Goal: Information Seeking & Learning: Learn about a topic

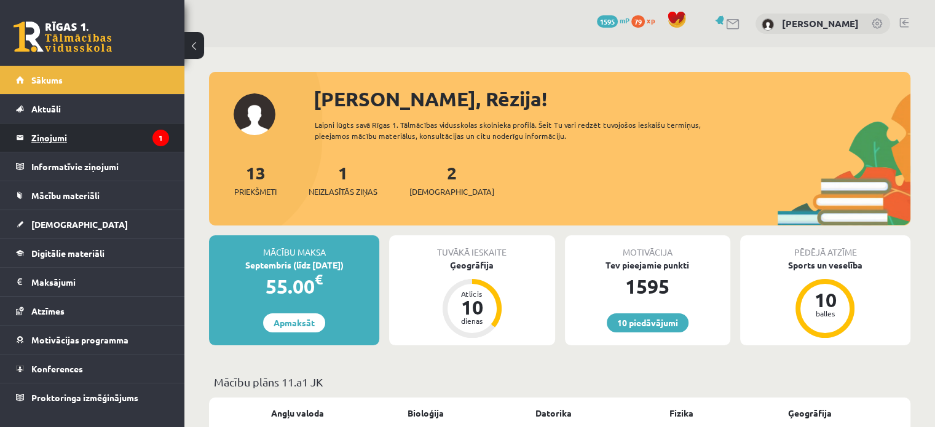
click at [144, 135] on legend "Ziņojumi 1" at bounding box center [100, 138] width 138 height 28
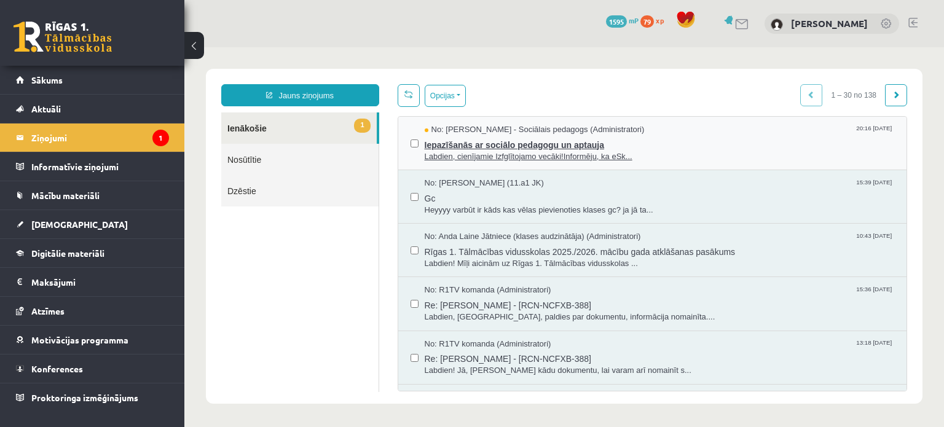
click at [515, 151] on span "Labdien, cienījamie Izfglītojamo vecāki!Informēju, ka eSk..." at bounding box center [660, 157] width 470 height 12
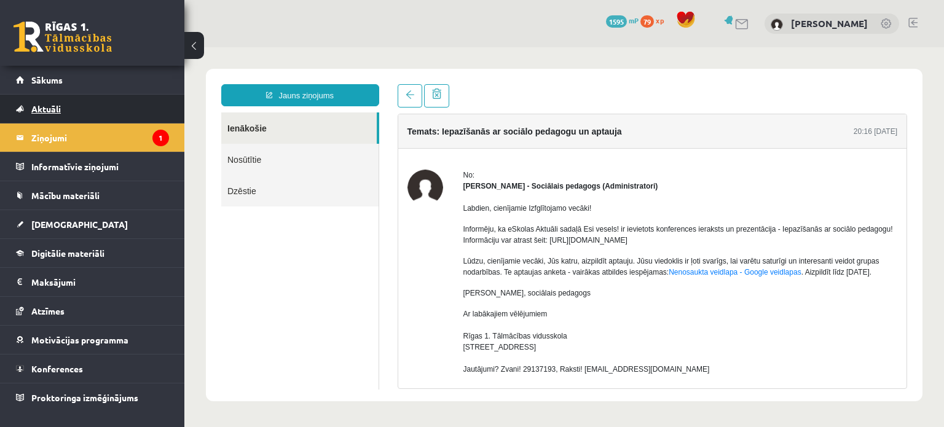
click at [71, 102] on link "Aktuāli" at bounding box center [92, 109] width 153 height 28
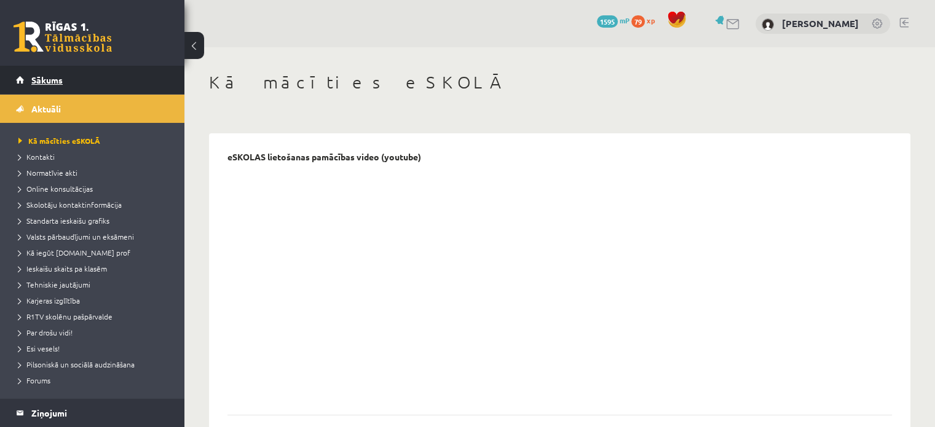
click at [97, 84] on link "Sākums" at bounding box center [92, 80] width 153 height 28
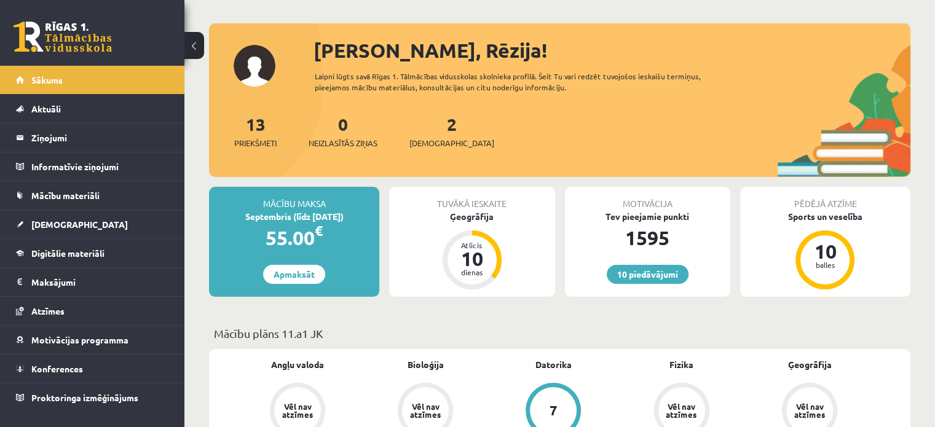
scroll to position [49, 0]
click at [438, 137] on span "[DEMOGRAPHIC_DATA]" at bounding box center [451, 142] width 85 height 12
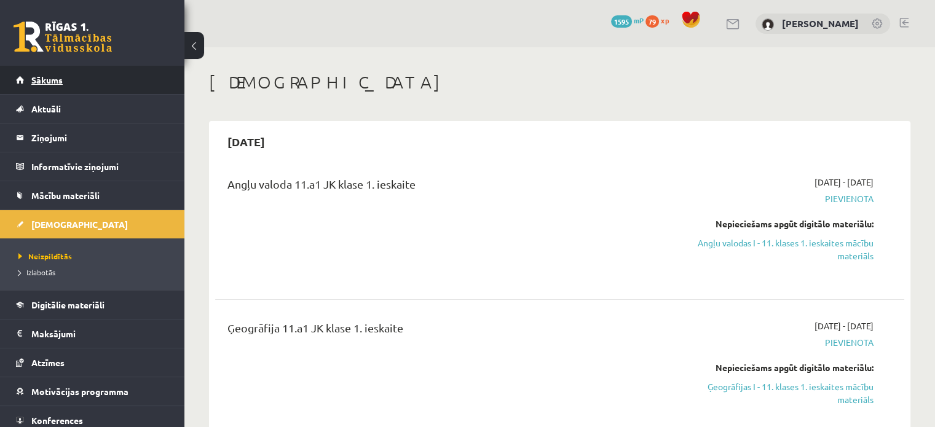
click at [90, 66] on link "Sākums" at bounding box center [92, 80] width 153 height 28
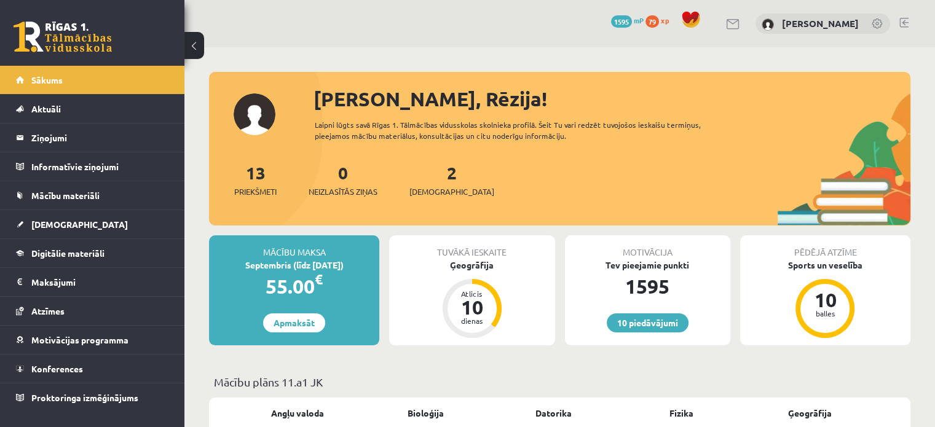
click at [438, 184] on div "2 Ieskaites" at bounding box center [451, 179] width 85 height 38
click at [431, 196] on span "[DEMOGRAPHIC_DATA]" at bounding box center [451, 192] width 85 height 12
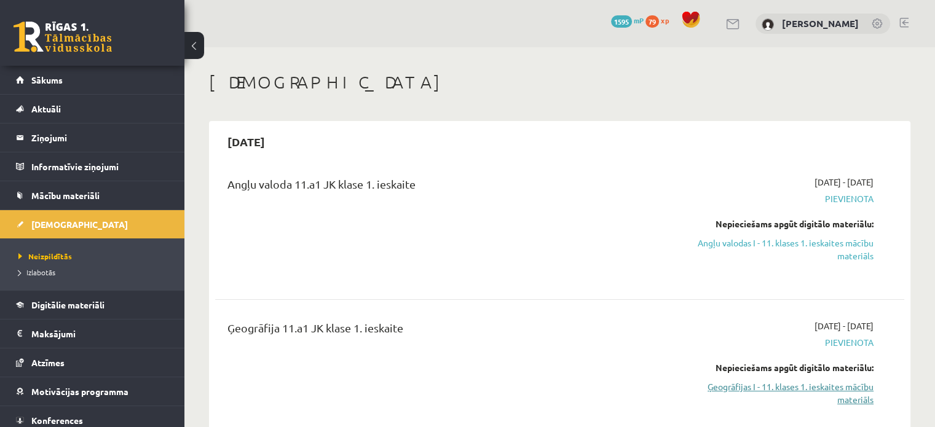
click at [824, 390] on link "Ģeogrāfijas I - 11. klases 1. ieskaites mācību materiāls" at bounding box center [772, 393] width 203 height 26
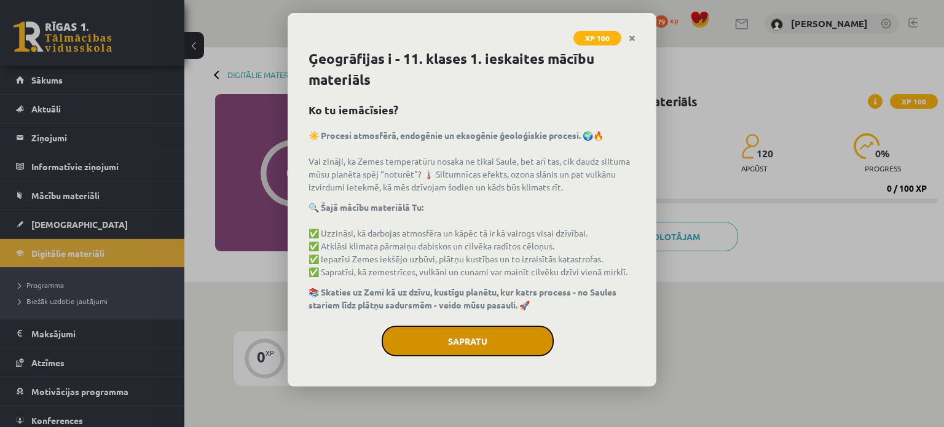
click at [524, 341] on button "Sapratu" at bounding box center [468, 341] width 172 height 31
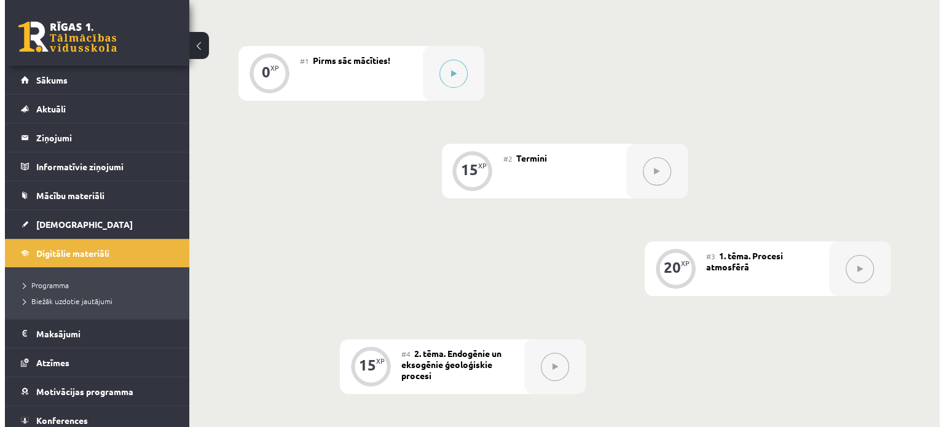
scroll to position [281, 0]
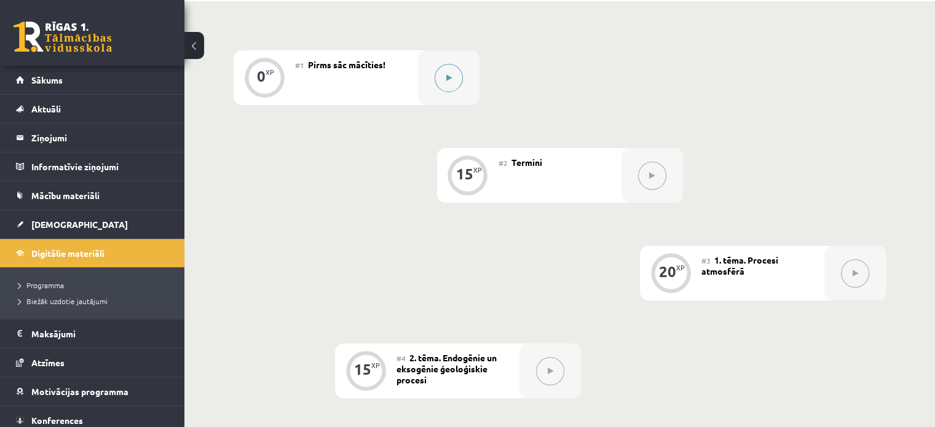
click at [451, 71] on button at bounding box center [449, 78] width 28 height 28
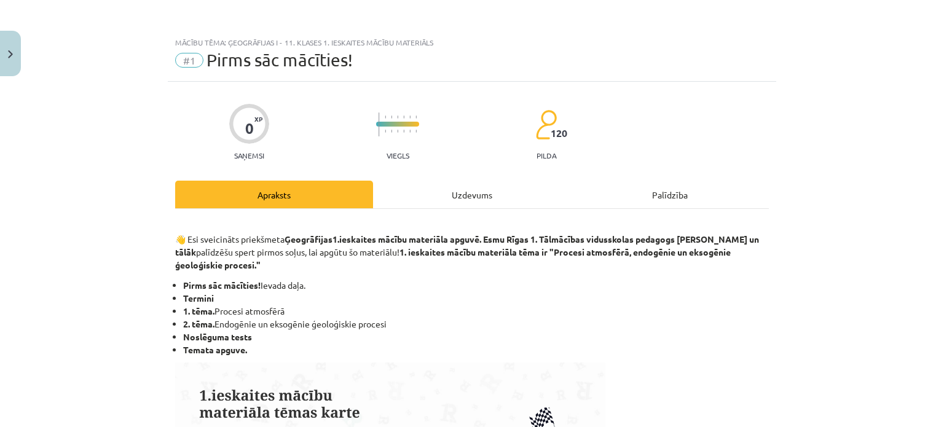
click at [456, 195] on div "Uzdevums" at bounding box center [472, 195] width 198 height 28
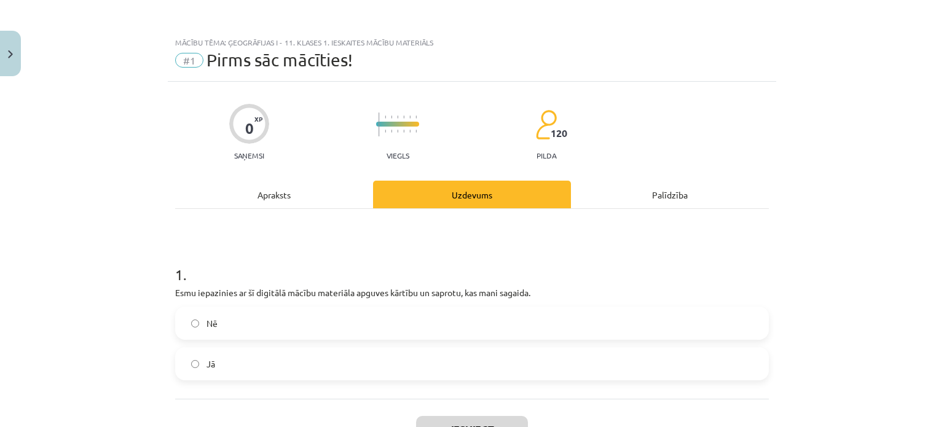
scroll to position [31, 0]
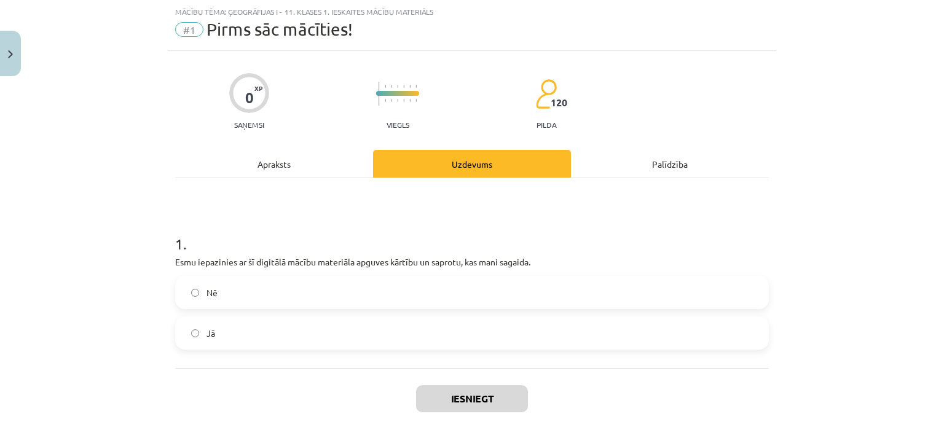
click at [338, 339] on label "Jā" at bounding box center [471, 333] width 591 height 31
click at [455, 389] on button "Iesniegt" at bounding box center [472, 398] width 112 height 27
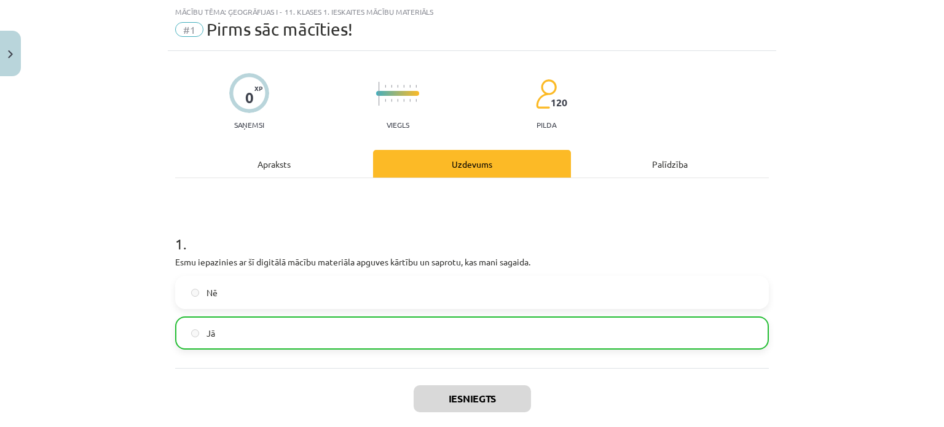
scroll to position [134, 0]
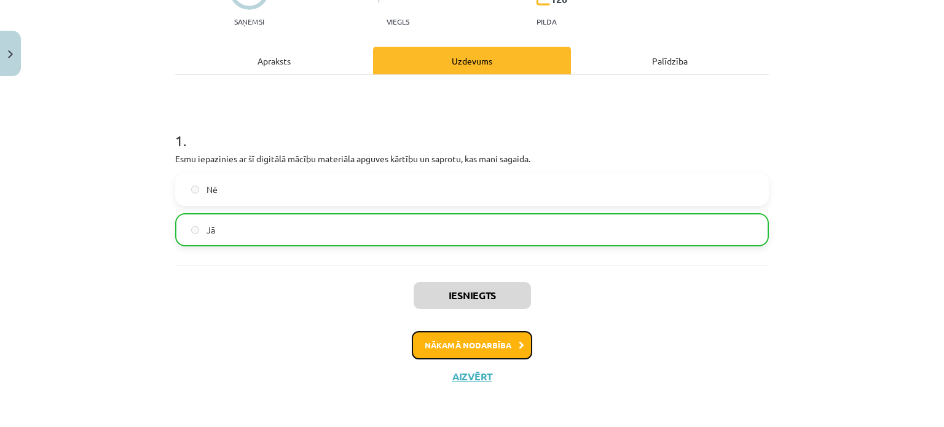
click at [481, 352] on button "Nākamā nodarbība" at bounding box center [472, 345] width 120 height 28
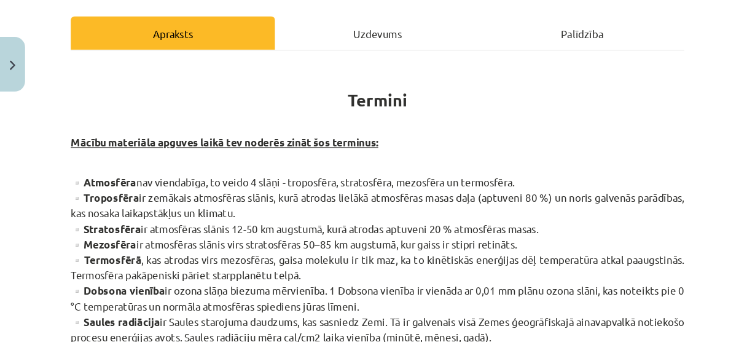
scroll to position [167, 0]
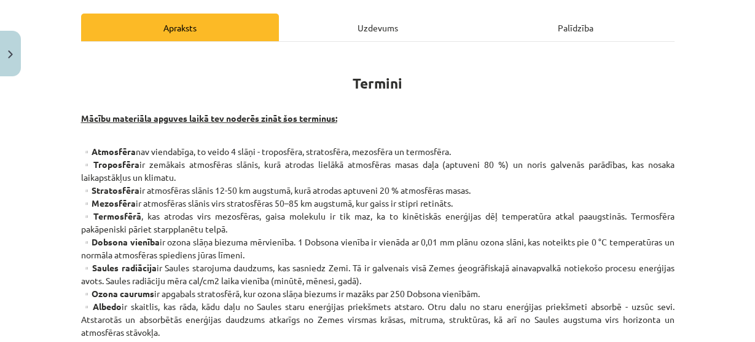
drag, startPoint x: 643, startPoint y: 17, endPoint x: 486, endPoint y: 95, distance: 175.1
click at [486, 95] on h1 "Termini" at bounding box center [378, 80] width 594 height 55
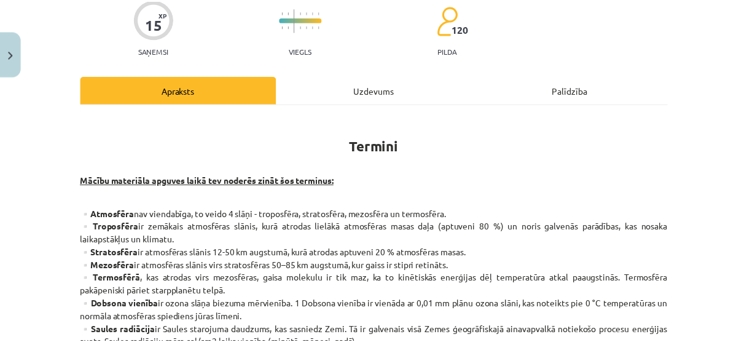
scroll to position [0, 0]
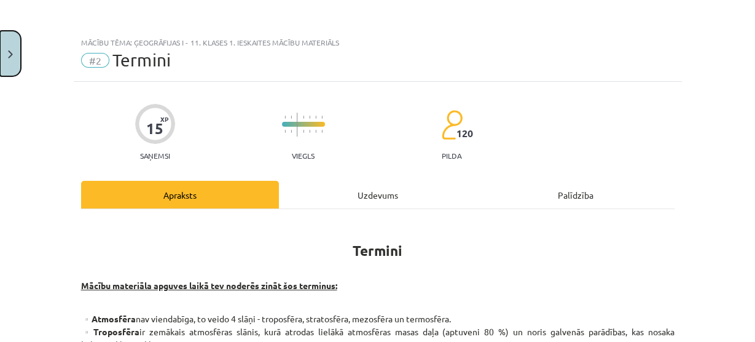
click at [10, 55] on img "Close" at bounding box center [10, 54] width 5 height 8
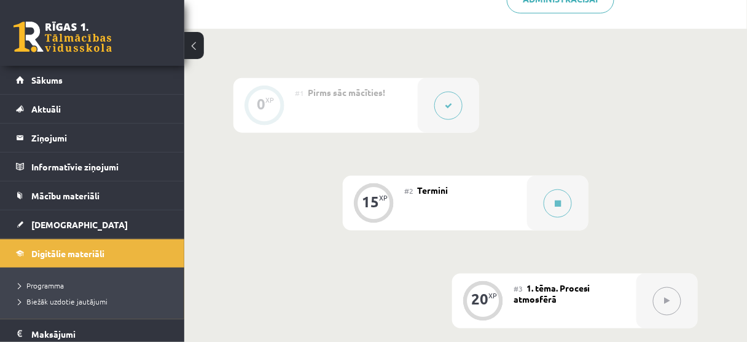
click at [359, 209] on div "15 XP" at bounding box center [373, 201] width 37 height 37
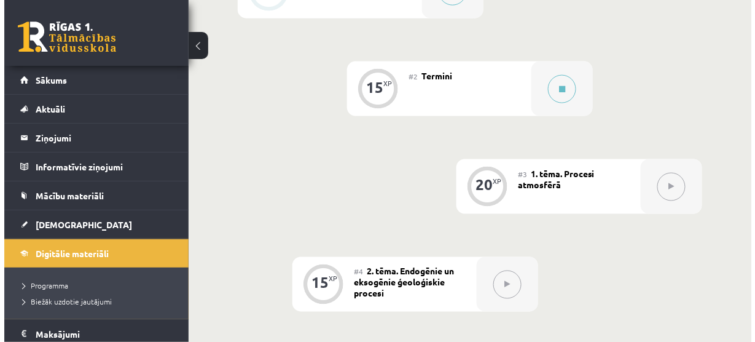
scroll to position [395, 0]
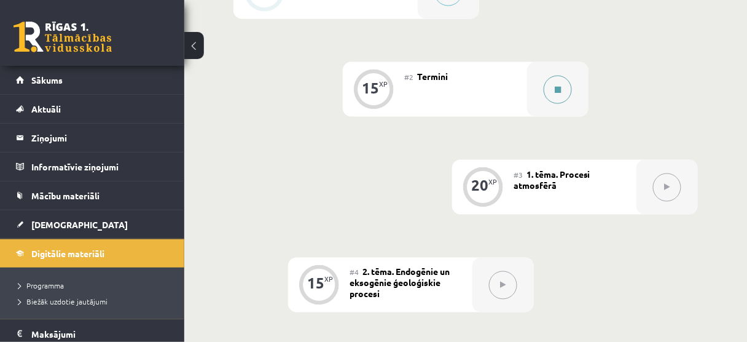
click at [565, 92] on button at bounding box center [558, 90] width 28 height 28
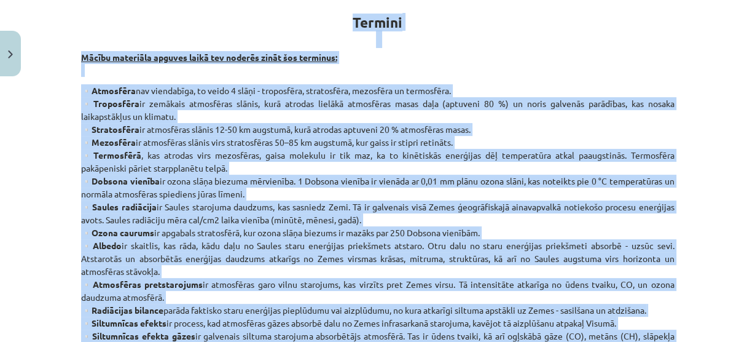
scroll to position [190, 0]
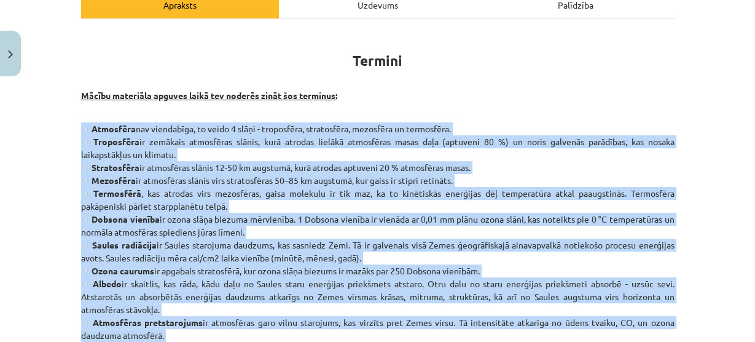
drag, startPoint x: 112, startPoint y: 266, endPoint x: 77, endPoint y: 124, distance: 145.7
copy p "▫️Loremipsu dol sitametcon, ad elits 3 doeiu - temporinci, utlaboreetd, magnaal…"
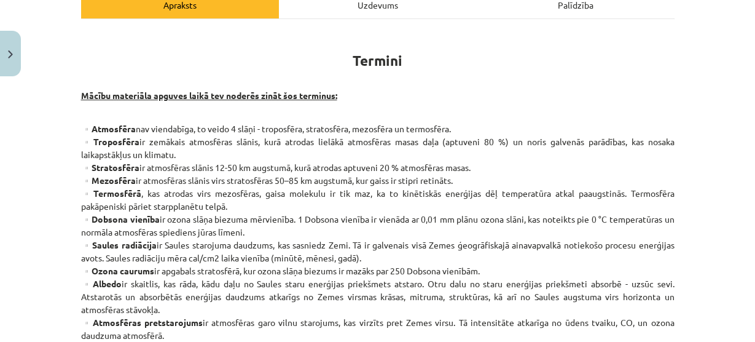
click at [295, 77] on h1 "Termini" at bounding box center [378, 57] width 594 height 55
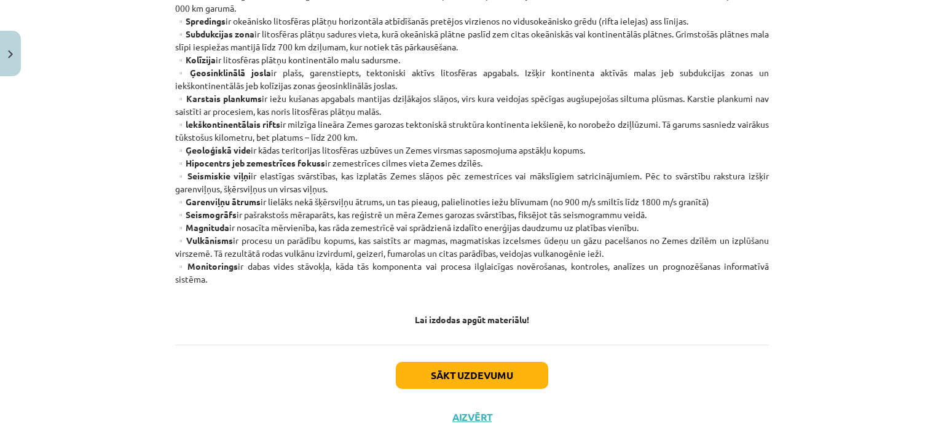
scroll to position [685, 0]
drag, startPoint x: 519, startPoint y: 2, endPoint x: 653, endPoint y: 269, distance: 299.1
click at [517, 377] on button "Sākt uzdevumu" at bounding box center [472, 375] width 152 height 27
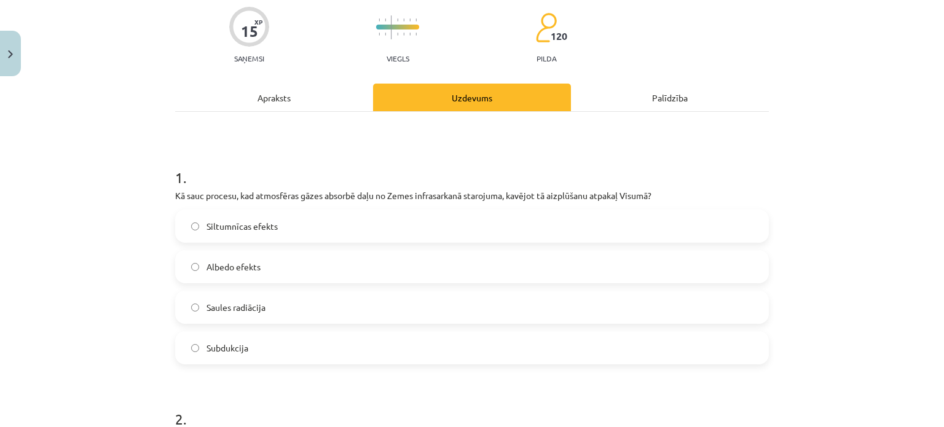
scroll to position [103, 0]
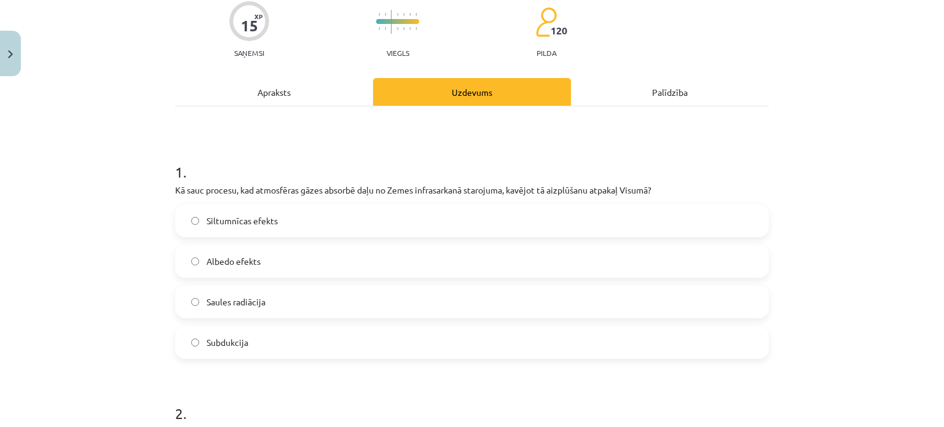
click at [366, 212] on label "Siltumnīcas efekts" at bounding box center [471, 220] width 591 height 31
click at [361, 253] on label "Albedo efekts" at bounding box center [471, 261] width 591 height 31
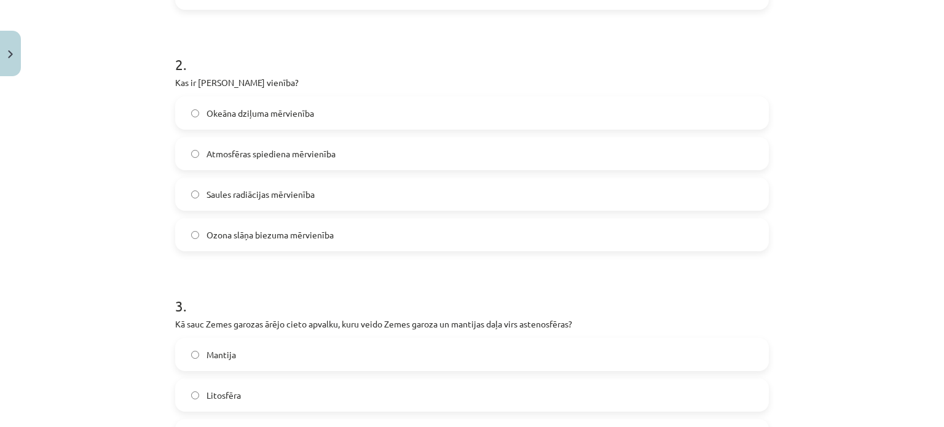
scroll to position [452, 0]
click at [267, 237] on span "Ozona slāņa biezuma mērvienība" at bounding box center [270, 234] width 127 height 13
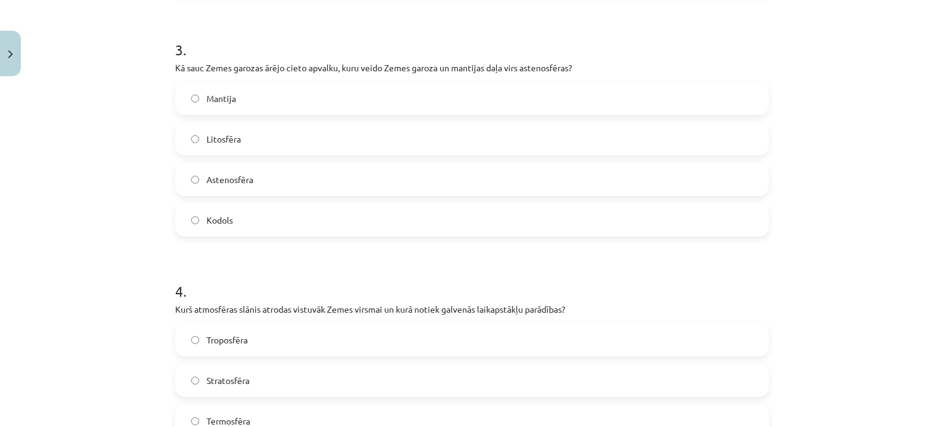
scroll to position [709, 0]
drag, startPoint x: 358, startPoint y: 195, endPoint x: 346, endPoint y: 117, distance: 78.9
click at [346, 117] on div "[PERSON_NAME] Astenosfēra Kodols" at bounding box center [472, 158] width 594 height 155
click at [343, 125] on label "Litosfēra" at bounding box center [471, 137] width 591 height 31
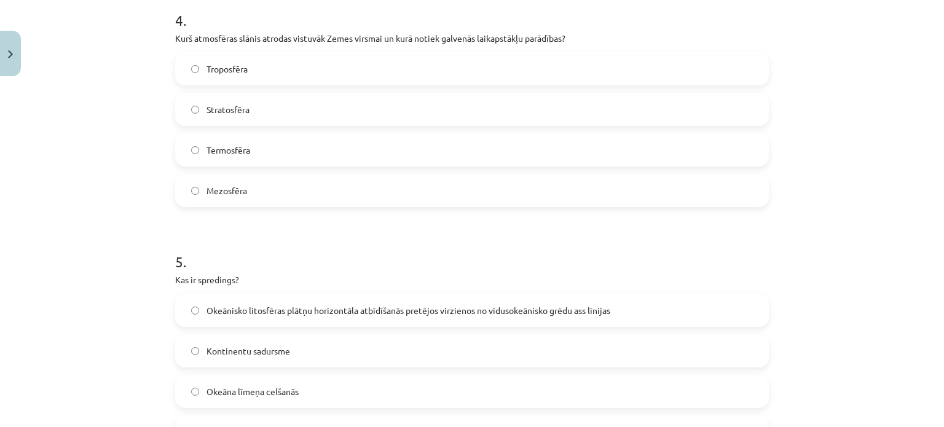
scroll to position [981, 0]
click at [312, 71] on label "Troposfēra" at bounding box center [471, 67] width 591 height 31
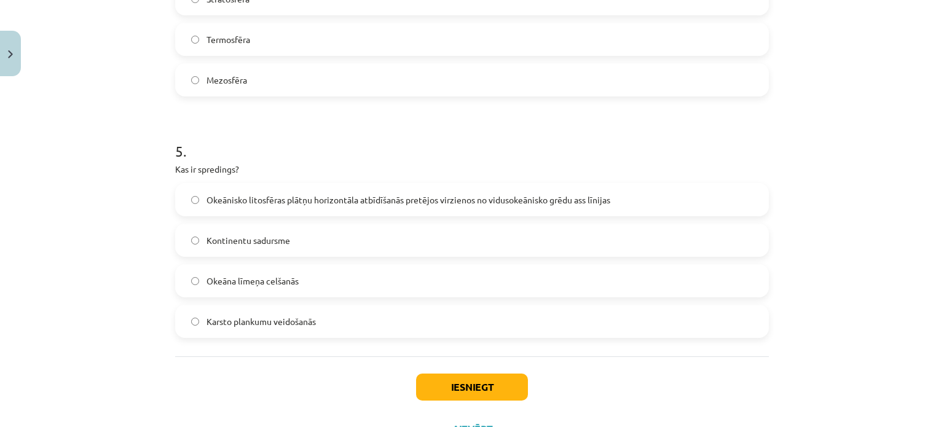
scroll to position [1143, 0]
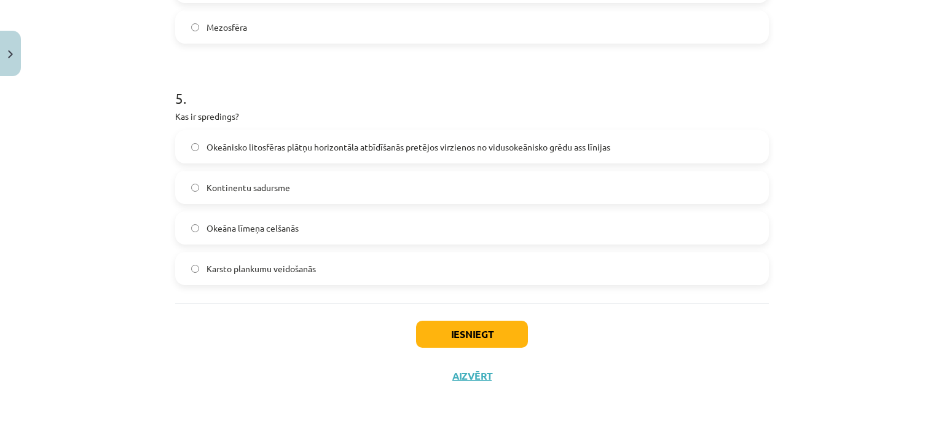
click at [308, 143] on span "Okeānisko litosfēras plātņu horizontāla atbīdīšanās pretējos virzienos no vidus…" at bounding box center [409, 147] width 404 height 13
click at [458, 321] on button "Iesniegt" at bounding box center [472, 334] width 112 height 27
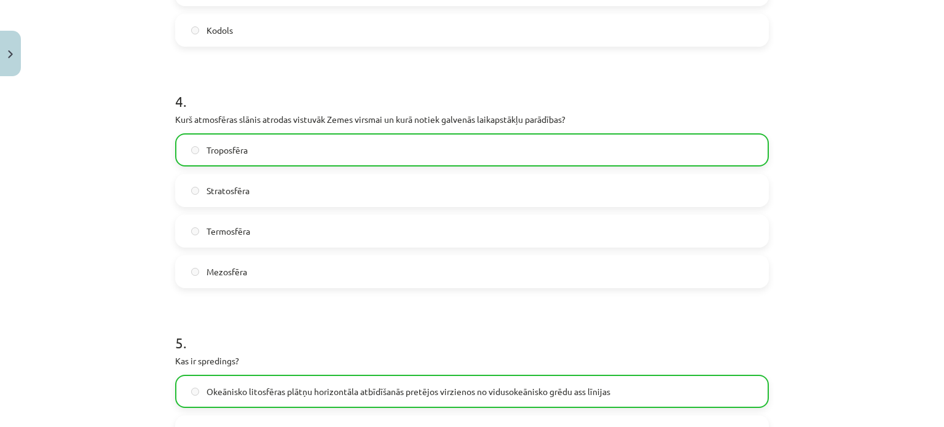
scroll to position [1181, 0]
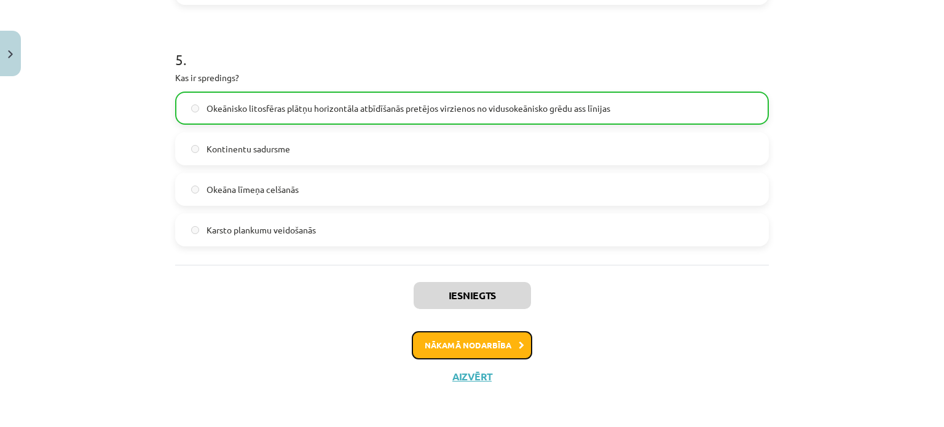
click at [448, 346] on button "Nākamā nodarbība" at bounding box center [472, 345] width 120 height 28
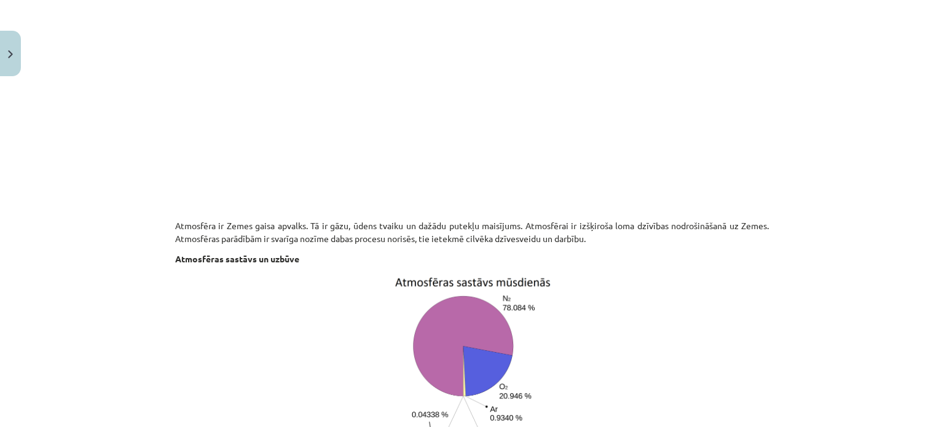
scroll to position [426, 0]
click at [760, 122] on p at bounding box center [472, 102] width 594 height 224
click at [708, 152] on p at bounding box center [472, 102] width 594 height 224
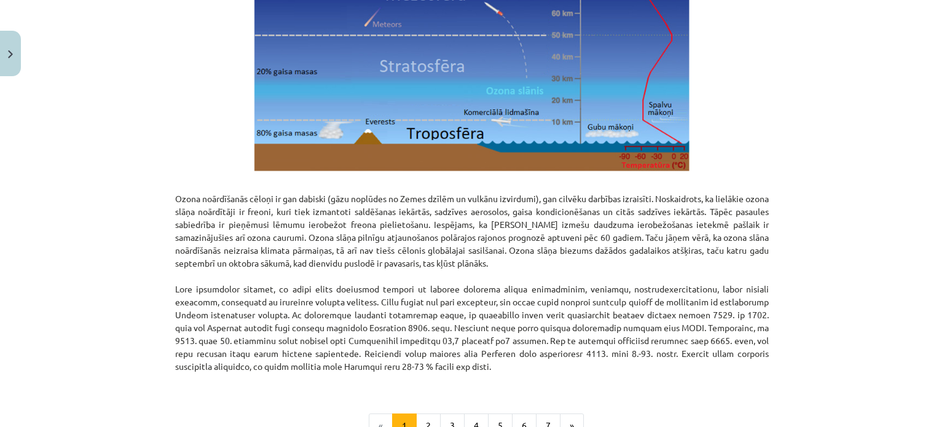
scroll to position [1581, 0]
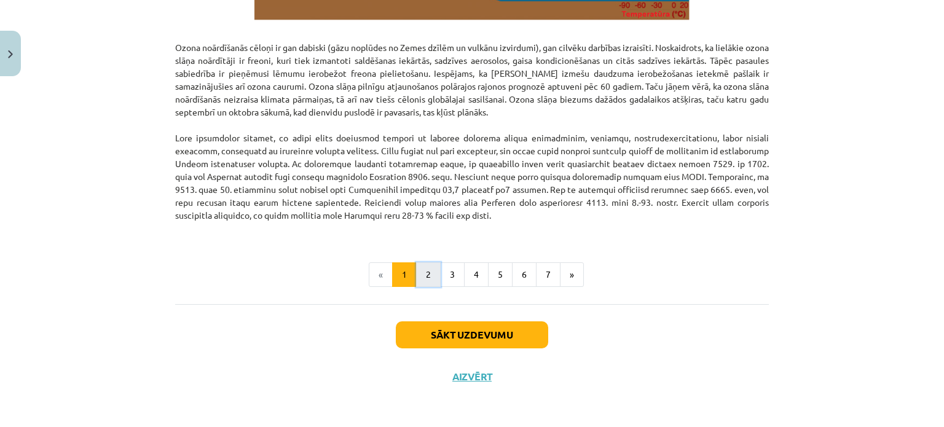
click at [427, 280] on button "2" at bounding box center [428, 274] width 25 height 25
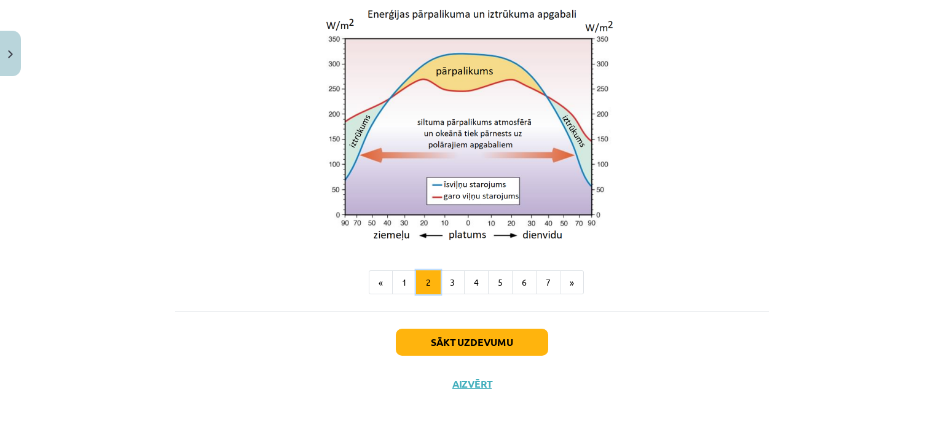
scroll to position [1116, 0]
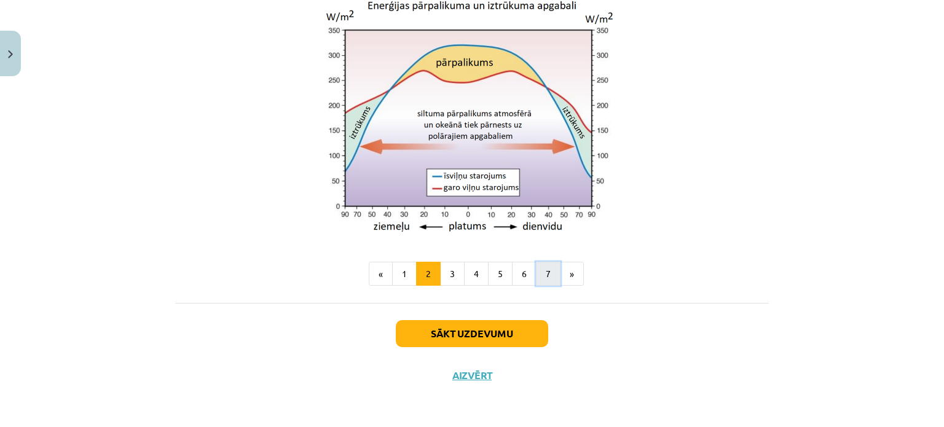
click at [550, 274] on button "7" at bounding box center [548, 274] width 25 height 25
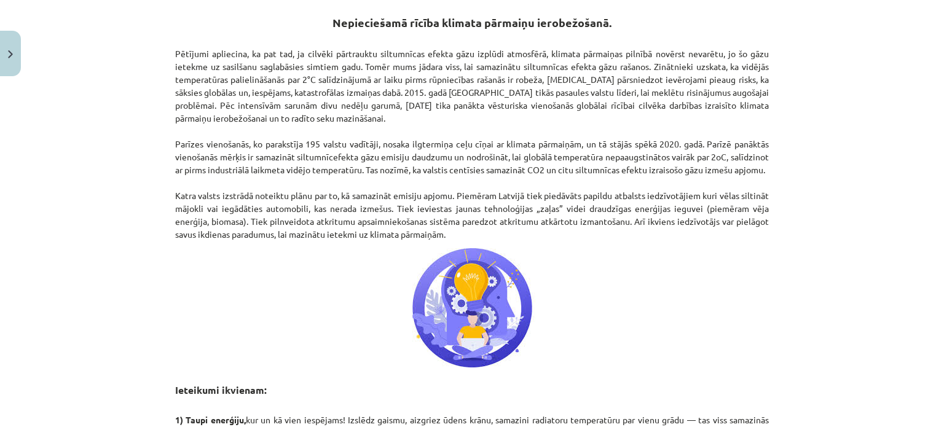
scroll to position [686, 0]
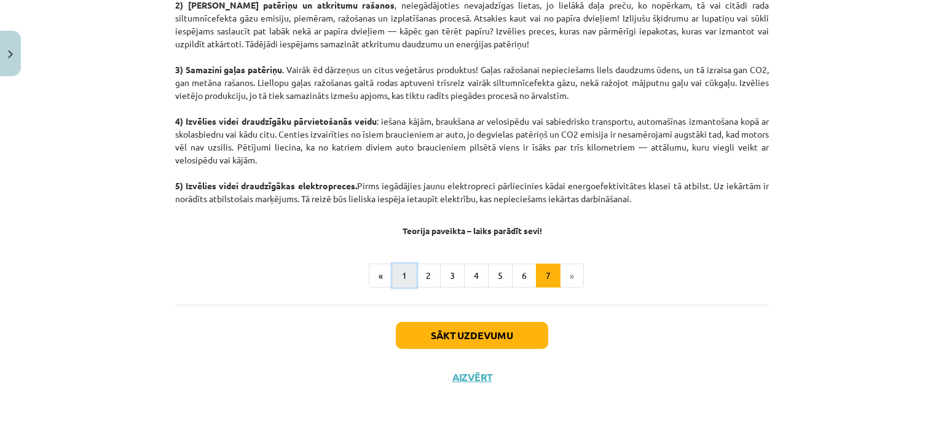
click at [398, 272] on button "1" at bounding box center [404, 276] width 25 height 25
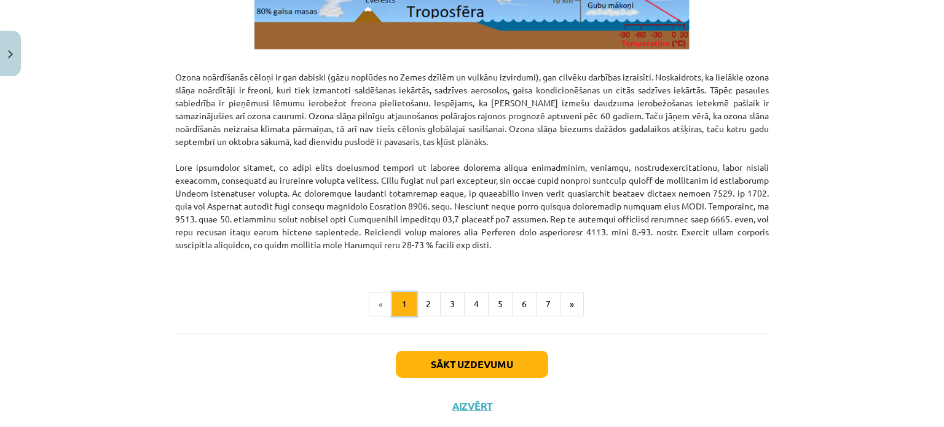
scroll to position [1551, 0]
drag, startPoint x: 337, startPoint y: 275, endPoint x: 287, endPoint y: 246, distance: 57.6
click at [244, 211] on p "Ozona noārdīšanās cēloņi ir gan dabiski (gāzu noplūdes no Zemes dzīlēm un vulkā…" at bounding box center [472, 161] width 594 height 207
click at [422, 309] on button "2" at bounding box center [428, 304] width 25 height 25
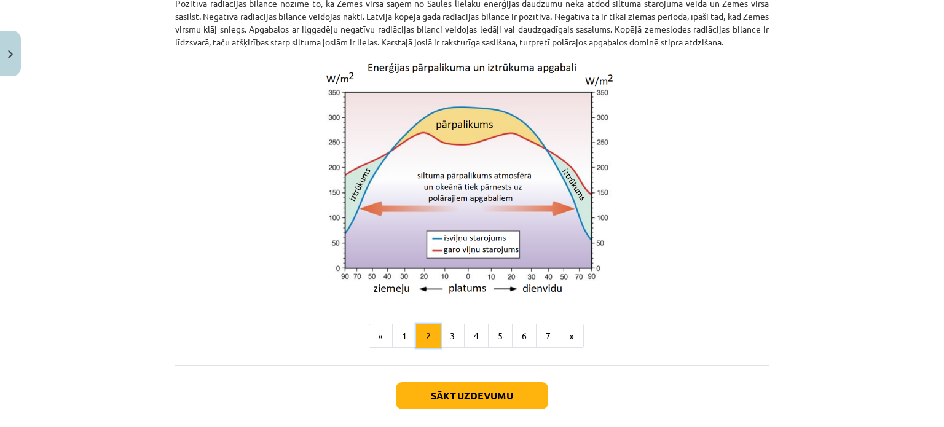
scroll to position [1042, 0]
click at [447, 339] on button "3" at bounding box center [452, 335] width 25 height 25
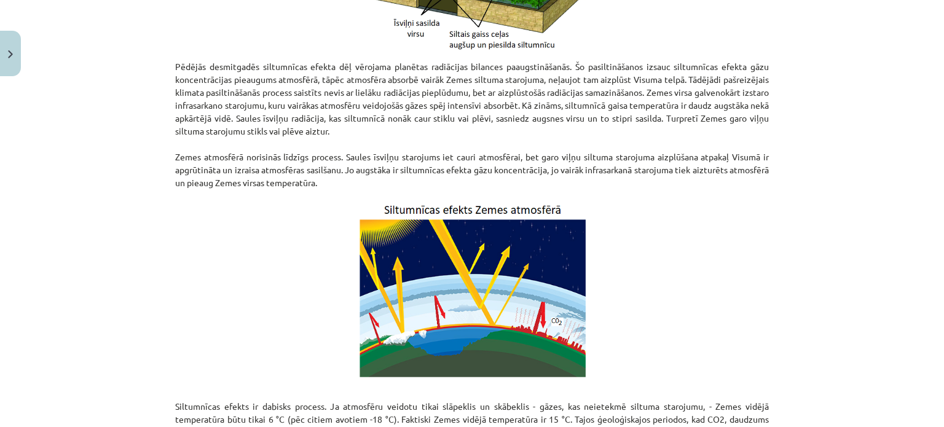
scroll to position [510, 0]
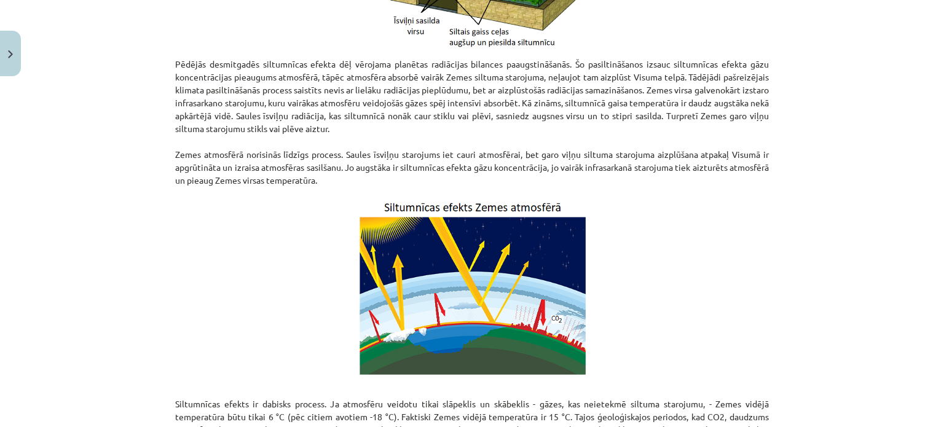
click at [315, 53] on div "Siltumnīcas efekts Pēdējās desmitgadēs siltumnīcas efekta dēļ vērojama planētas…" at bounding box center [472, 112] width 594 height 804
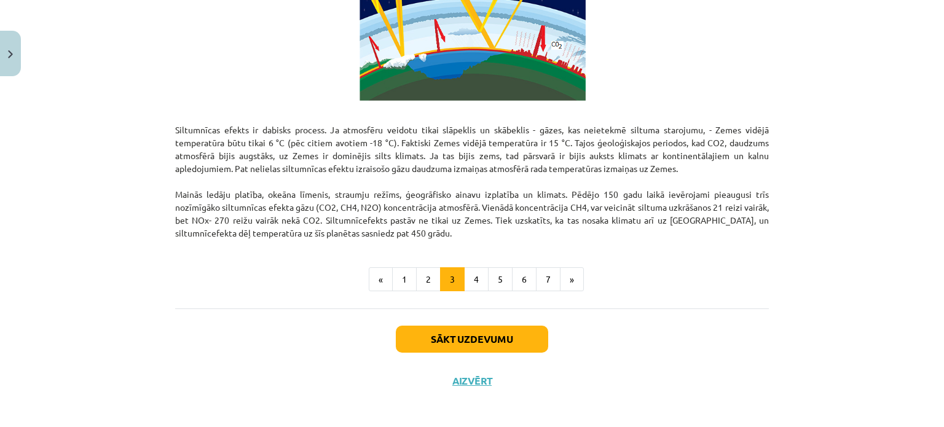
scroll to position [789, 0]
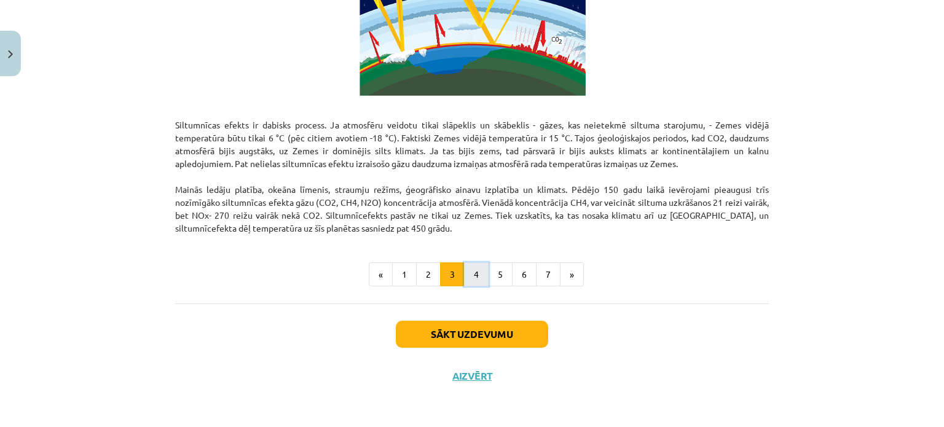
click at [479, 270] on button "4" at bounding box center [476, 274] width 25 height 25
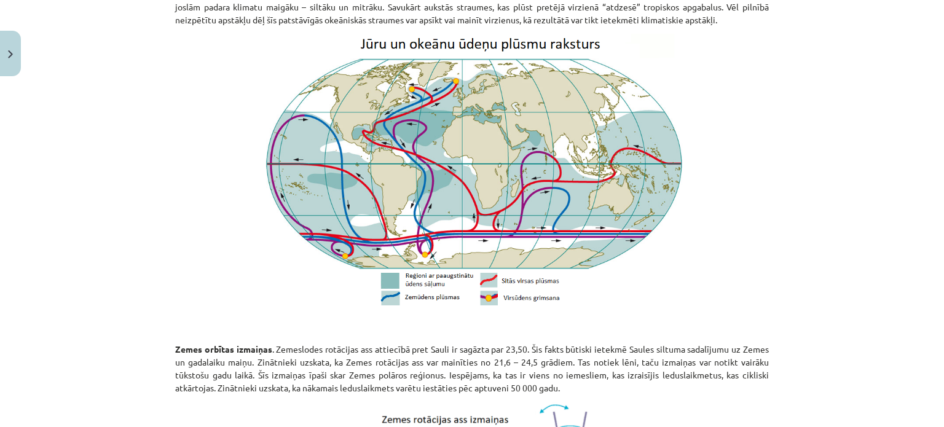
scroll to position [975, 0]
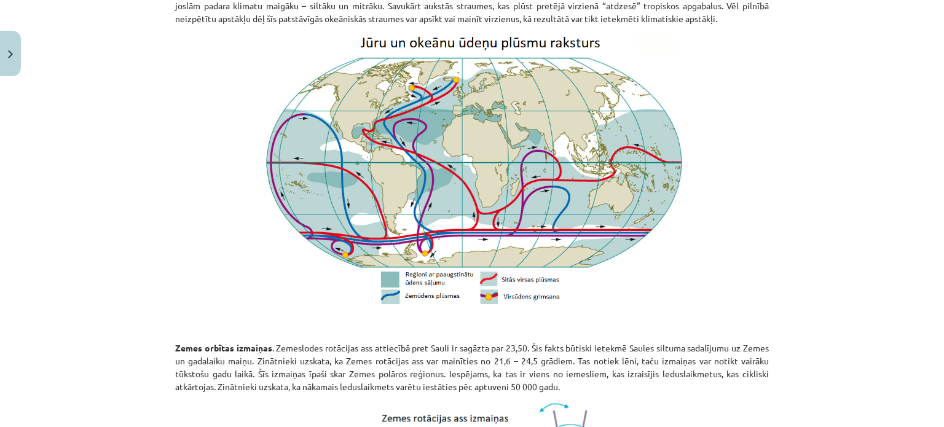
click at [433, 44] on img at bounding box center [472, 171] width 424 height 276
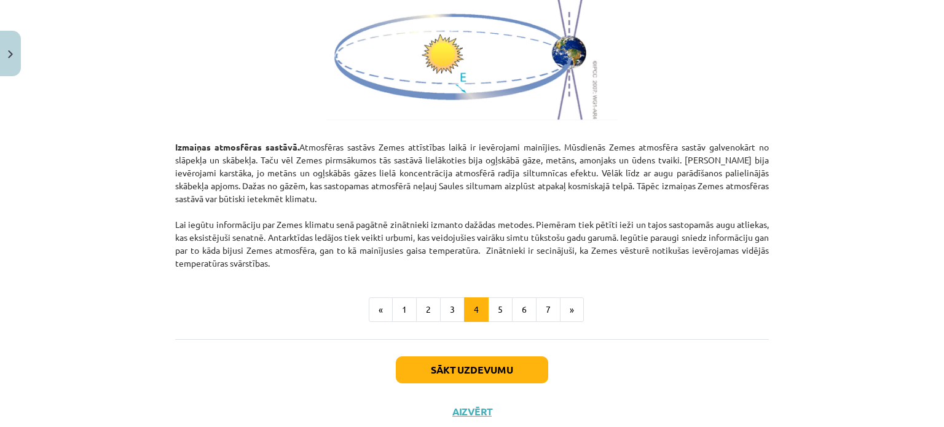
scroll to position [1446, 0]
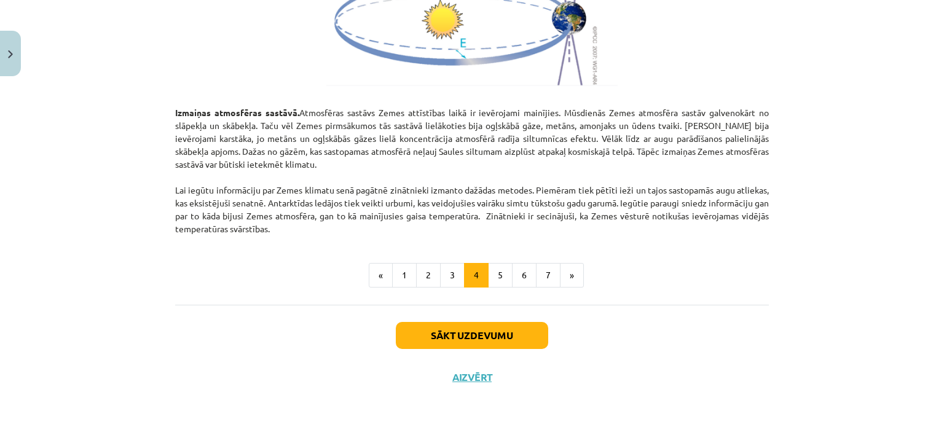
click at [587, 122] on p "Izmaiņas atmosfēras sastāvā. Atmosfēras sastāvs Zemes attīstības laikā ir ievēr…" at bounding box center [472, 164] width 594 height 142
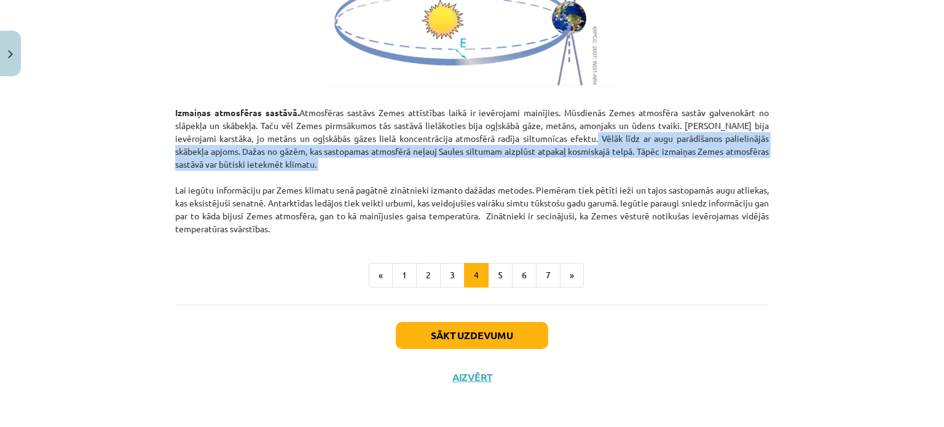
drag, startPoint x: 630, startPoint y: 171, endPoint x: 599, endPoint y: 142, distance: 42.6
click at [599, 142] on p "Izmaiņas atmosfēras sastāvā. Atmosfēras sastāvs Zemes attīstības laikā ir ievēr…" at bounding box center [472, 164] width 594 height 142
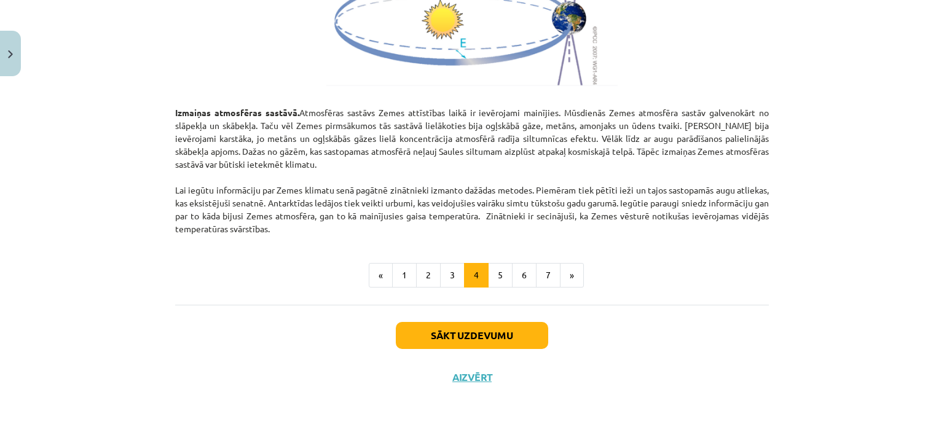
click at [494, 272] on button "5" at bounding box center [500, 275] width 25 height 25
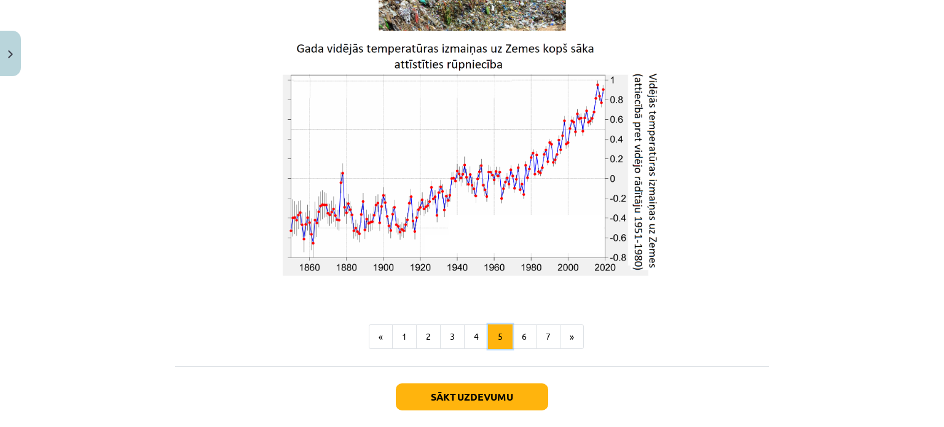
scroll to position [2063, 0]
click at [521, 342] on button "6" at bounding box center [524, 337] width 25 height 25
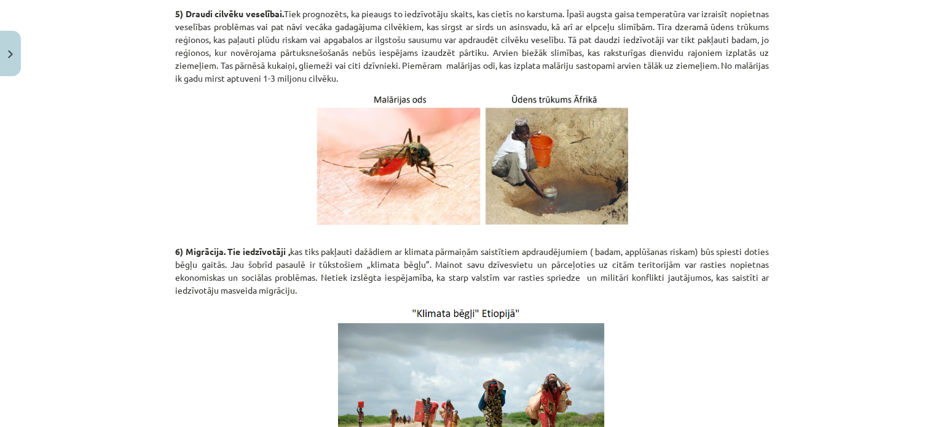
scroll to position [1510, 0]
click at [380, 132] on img at bounding box center [473, 158] width 312 height 133
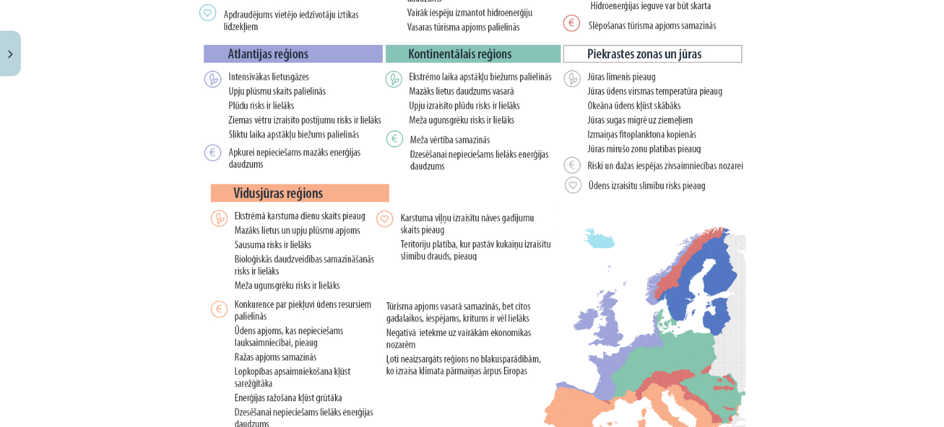
scroll to position [2532, 0]
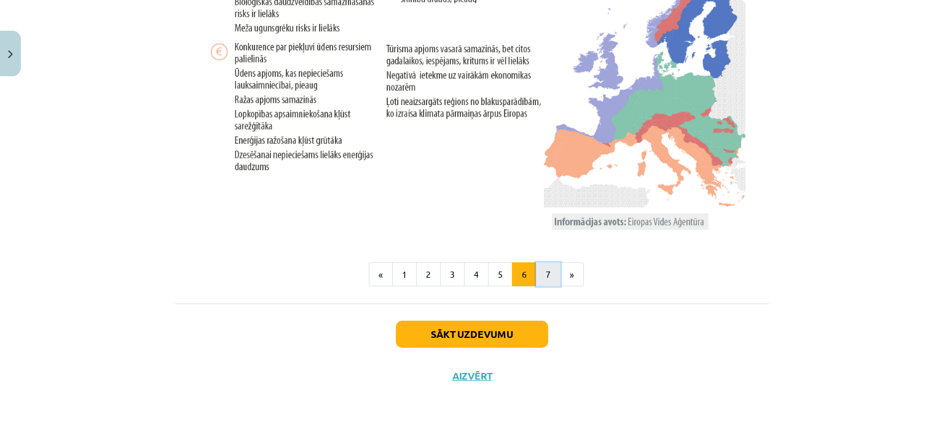
click at [543, 269] on button "7" at bounding box center [548, 274] width 25 height 25
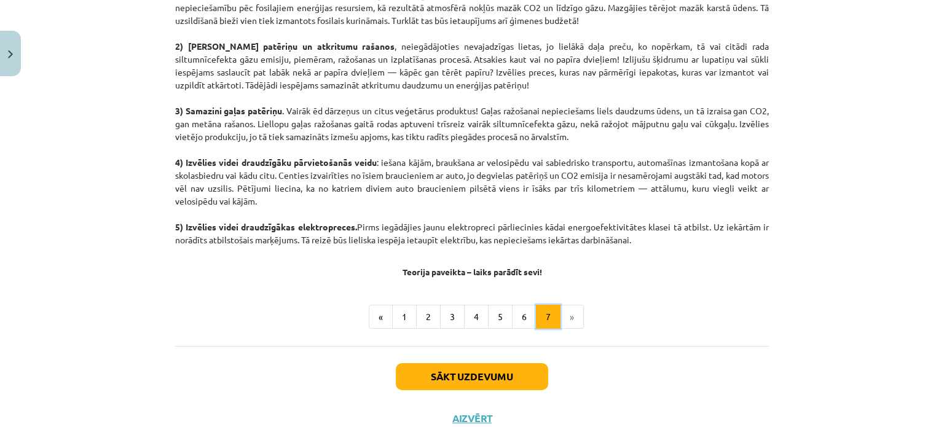
scroll to position [652, 0]
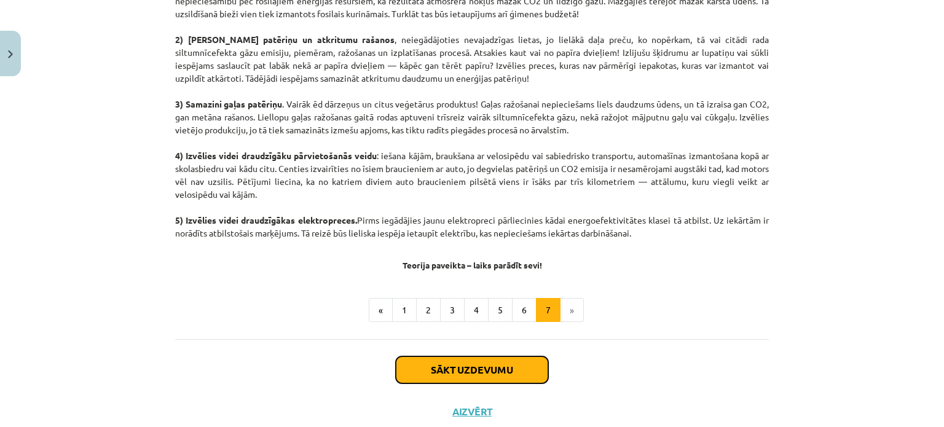
click at [505, 364] on button "Sākt uzdevumu" at bounding box center [472, 370] width 152 height 27
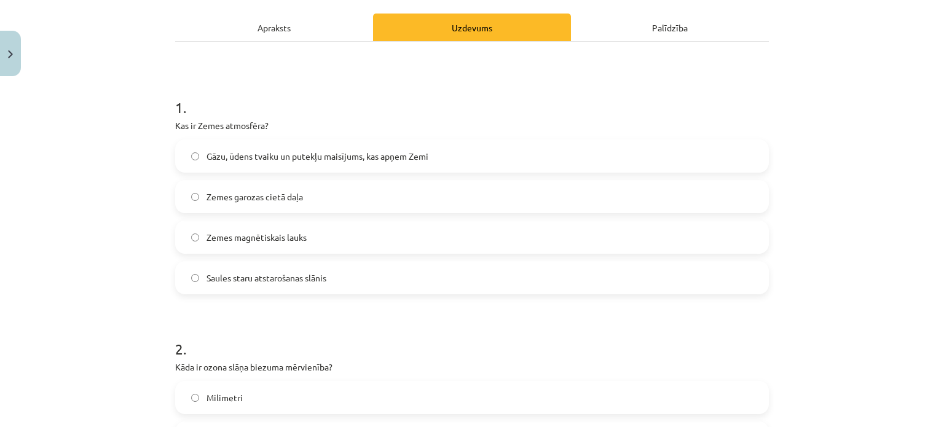
scroll to position [184, 0]
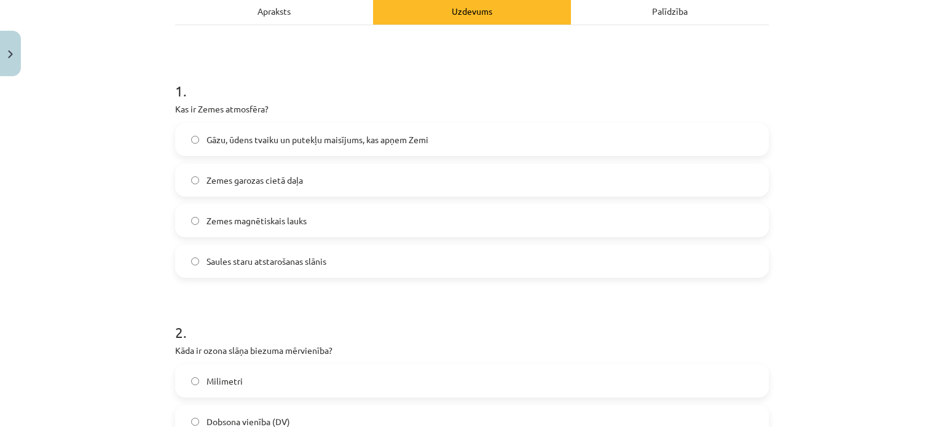
click at [403, 128] on label "Gāzu, ūdens tvaiku un putekļu maisījums, kas apņem Zemi" at bounding box center [471, 139] width 591 height 31
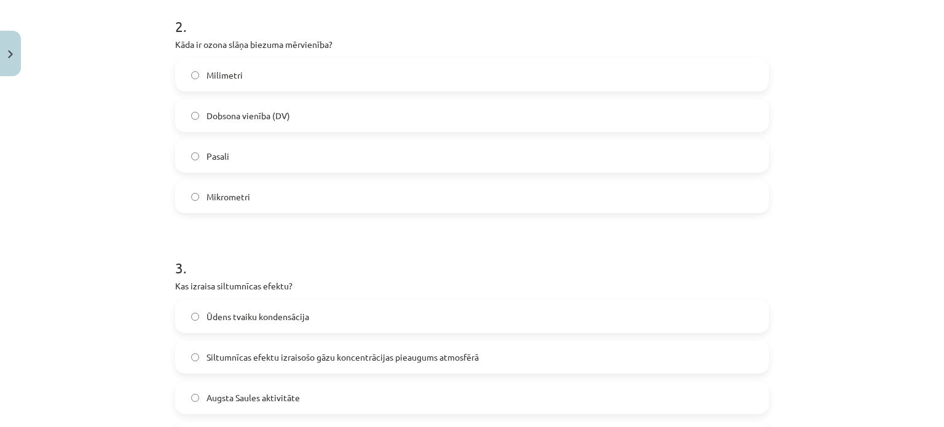
scroll to position [491, 0]
click at [306, 120] on label "Dobsona vienība (DV)" at bounding box center [471, 115] width 591 height 31
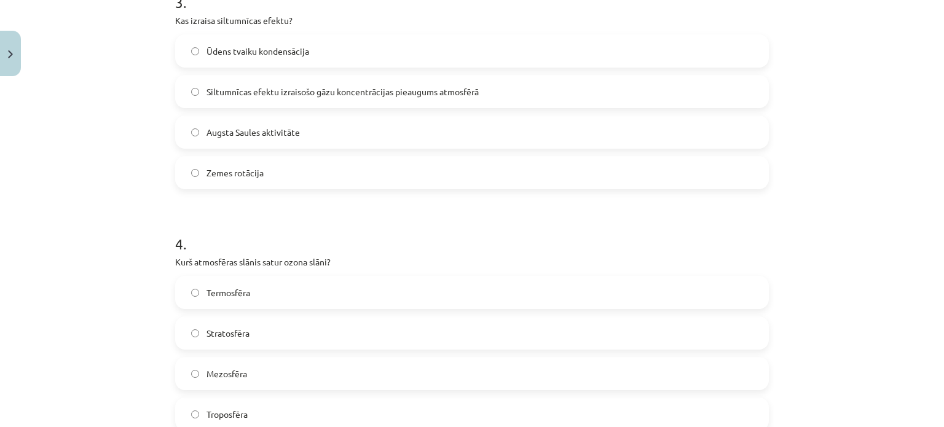
scroll to position [756, 0]
click at [277, 100] on label "Siltumnīcas efektu izraisošo gāzu koncentrācijas pieaugums atmosfērā" at bounding box center [471, 91] width 591 height 31
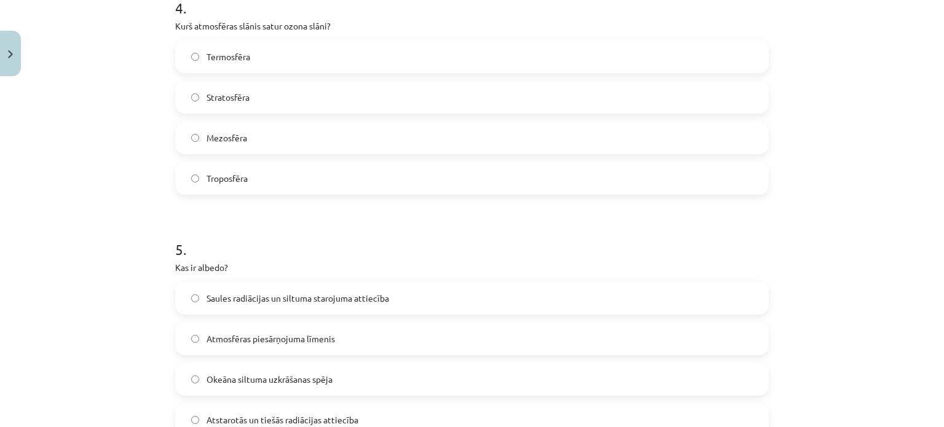
scroll to position [993, 0]
click at [246, 97] on label "Stratosfēra" at bounding box center [471, 95] width 591 height 31
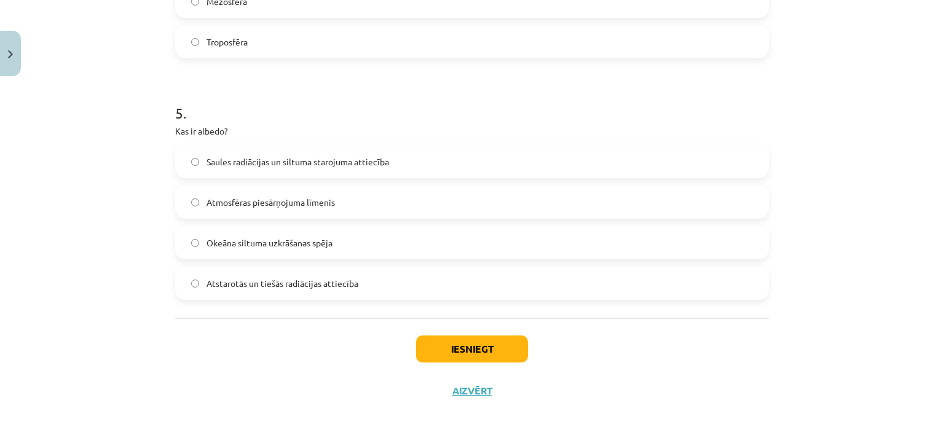
scroll to position [1143, 0]
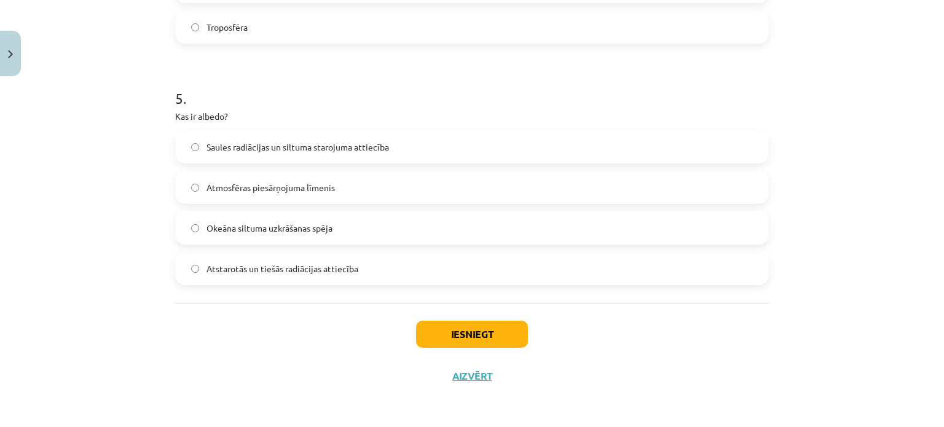
click at [269, 270] on span "Atstarotās un tiešās radiācijas attiecība" at bounding box center [283, 268] width 152 height 13
click at [374, 157] on label "Saules radiācijas un siltuma starojuma attiecība" at bounding box center [471, 147] width 591 height 31
click at [464, 338] on button "Iesniegt" at bounding box center [472, 334] width 112 height 27
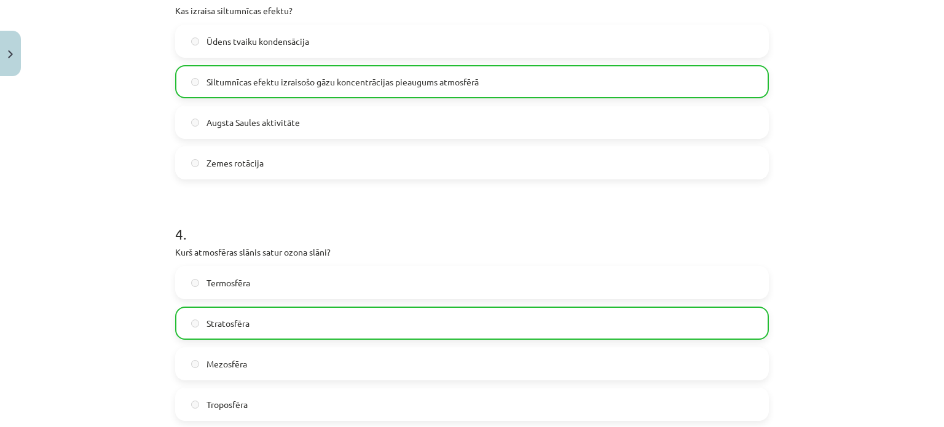
scroll to position [1181, 0]
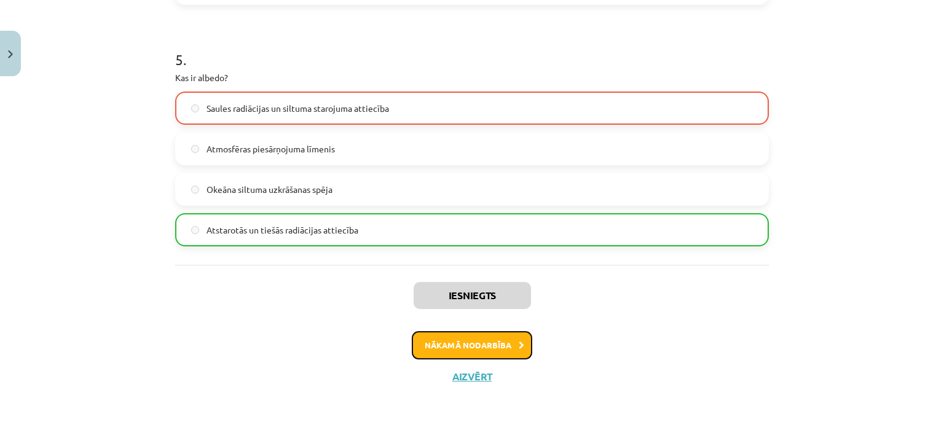
click at [487, 342] on button "Nākamā nodarbība" at bounding box center [472, 345] width 120 height 28
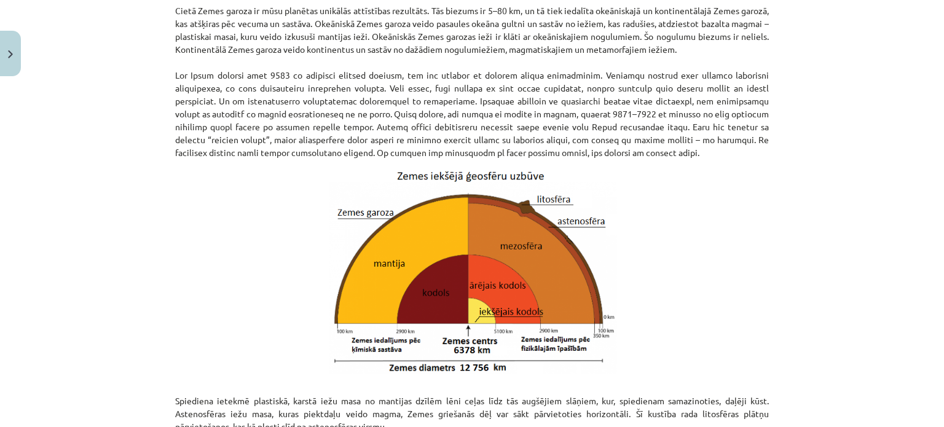
scroll to position [1320, 0]
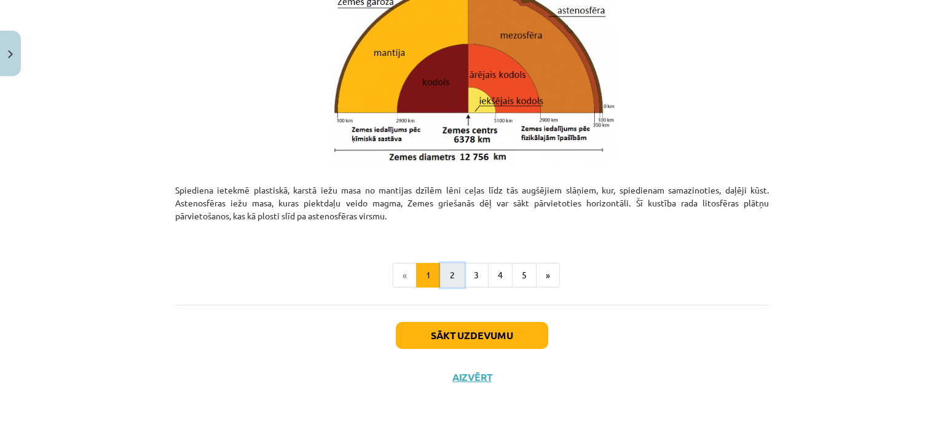
click at [455, 282] on button "2" at bounding box center [452, 275] width 25 height 25
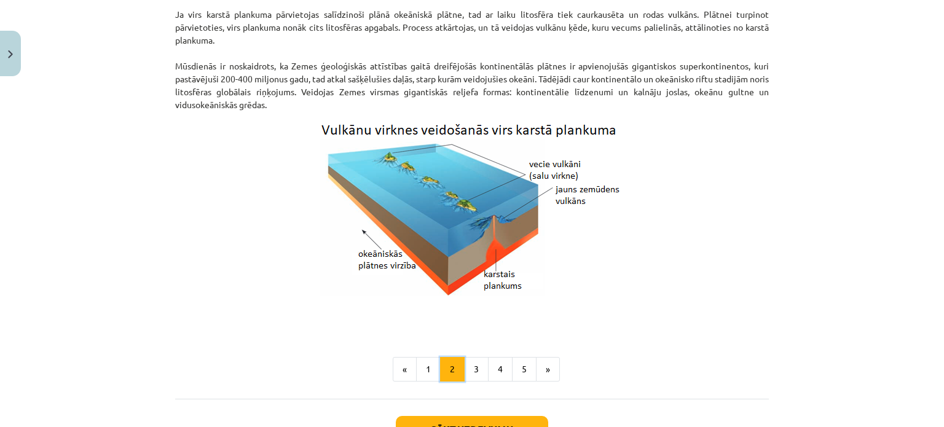
scroll to position [1290, 0]
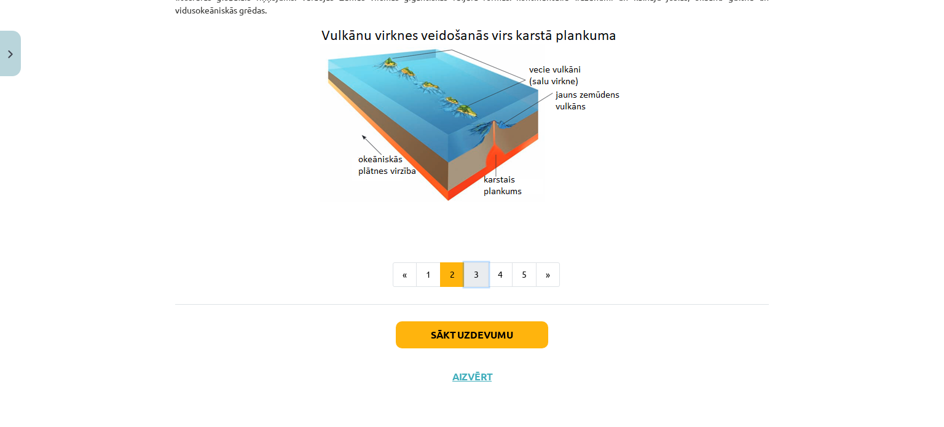
click at [467, 283] on button "3" at bounding box center [476, 274] width 25 height 25
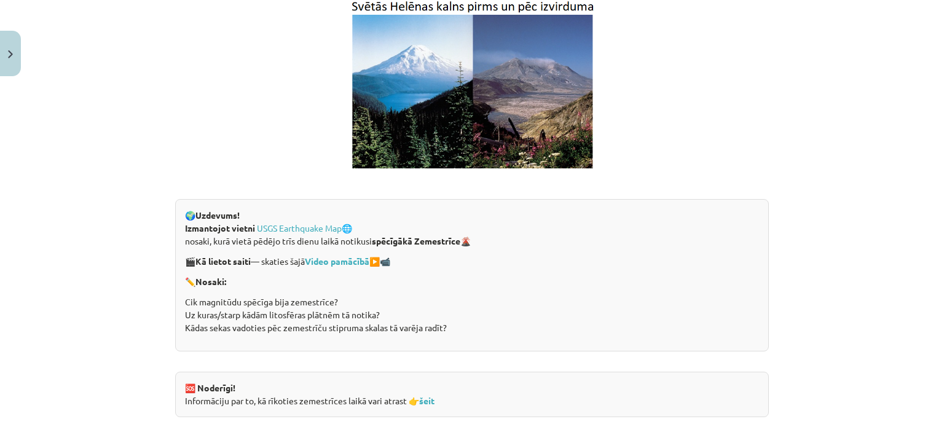
scroll to position [2419, 0]
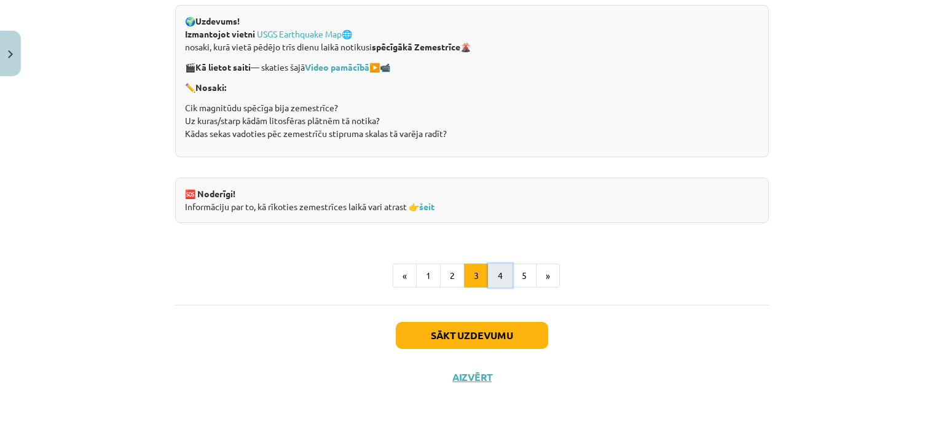
click at [498, 282] on button "4" at bounding box center [500, 276] width 25 height 25
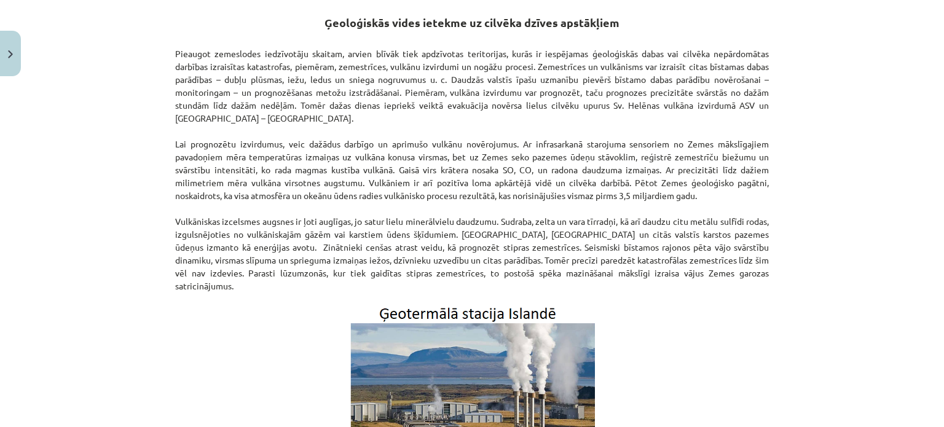
scroll to position [435, 0]
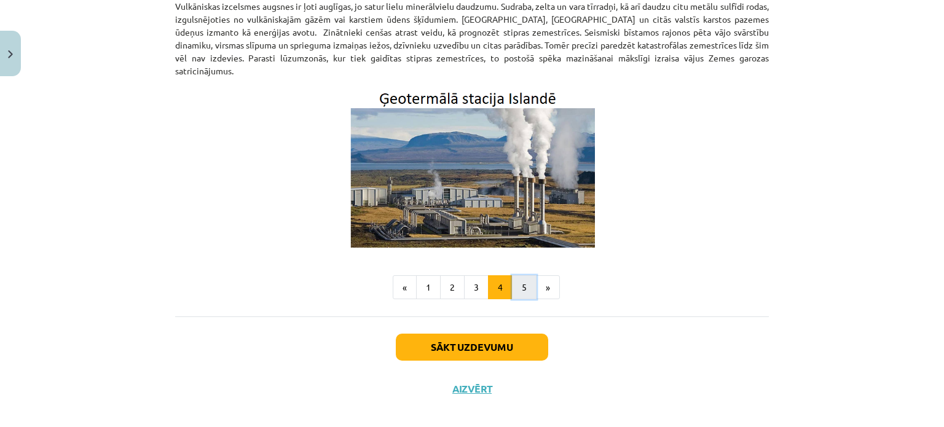
click at [522, 277] on button "5" at bounding box center [524, 287] width 25 height 25
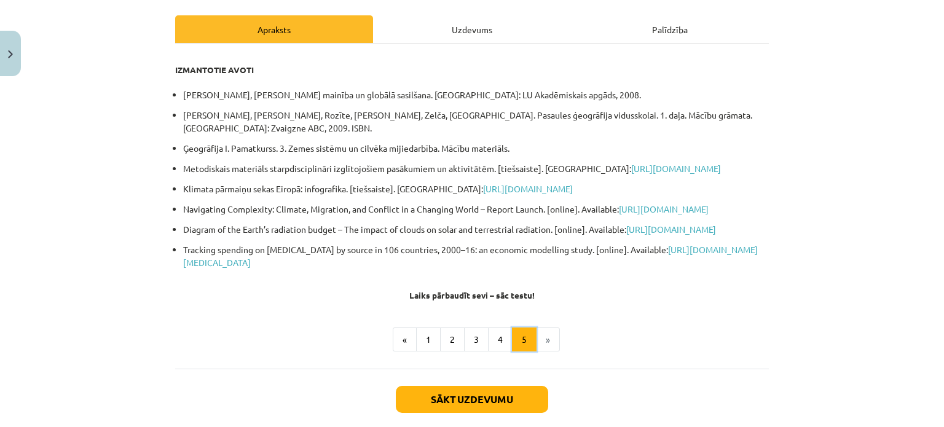
scroll to position [165, 0]
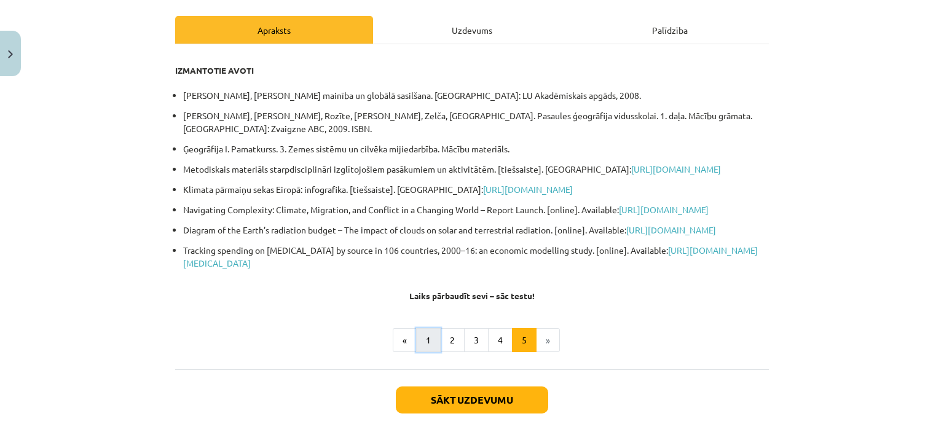
click at [419, 353] on button "1" at bounding box center [428, 340] width 25 height 25
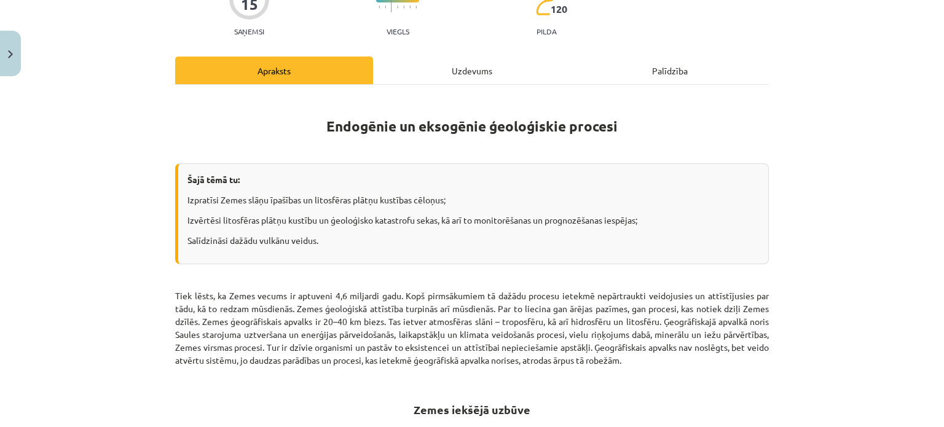
scroll to position [0, 0]
